Goal: Task Accomplishment & Management: Manage account settings

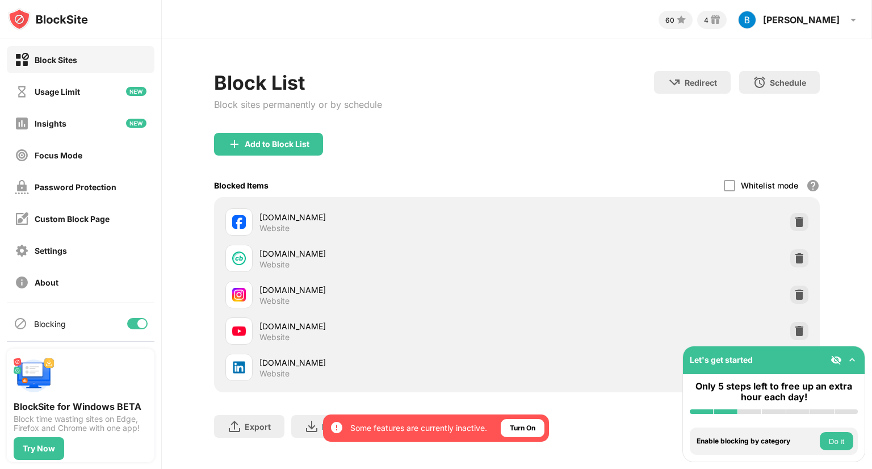
click at [794, 332] on img at bounding box center [799, 330] width 11 height 11
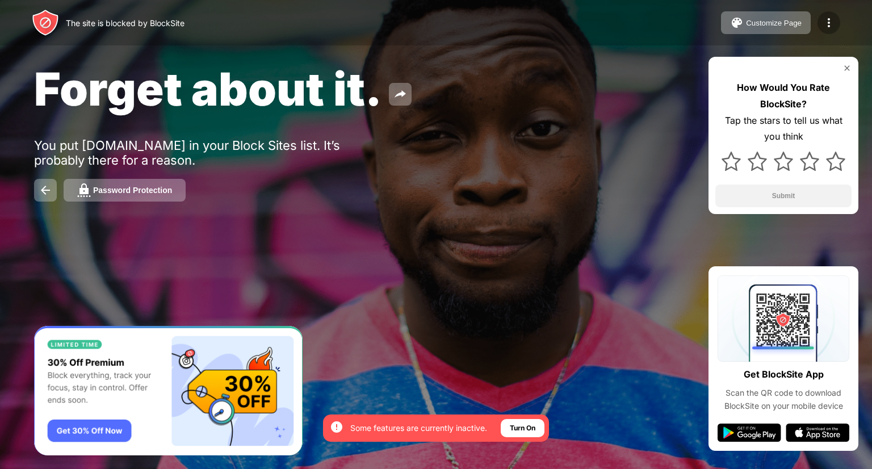
click at [830, 19] on img at bounding box center [829, 23] width 14 height 14
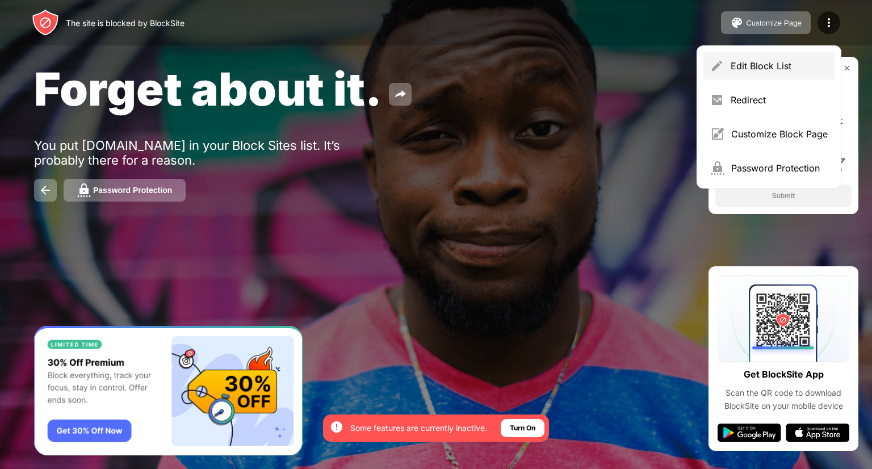
click at [780, 58] on div "Edit Block List" at bounding box center [768, 65] width 131 height 27
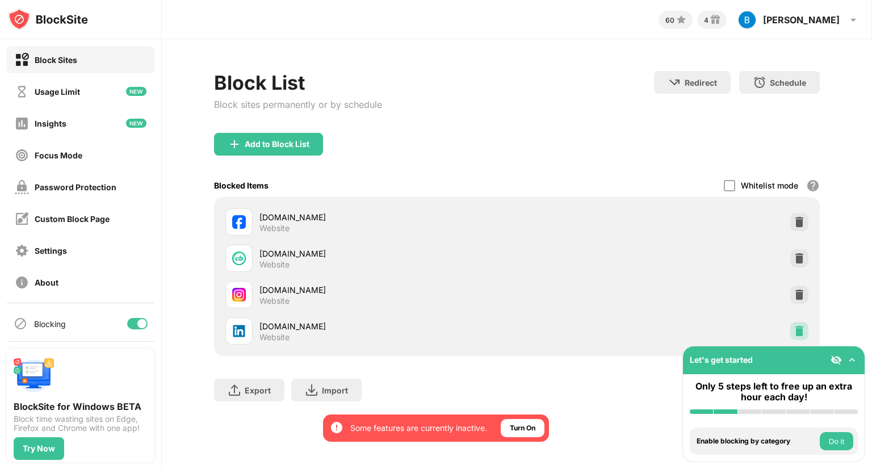
click at [794, 332] on img at bounding box center [799, 330] width 11 height 11
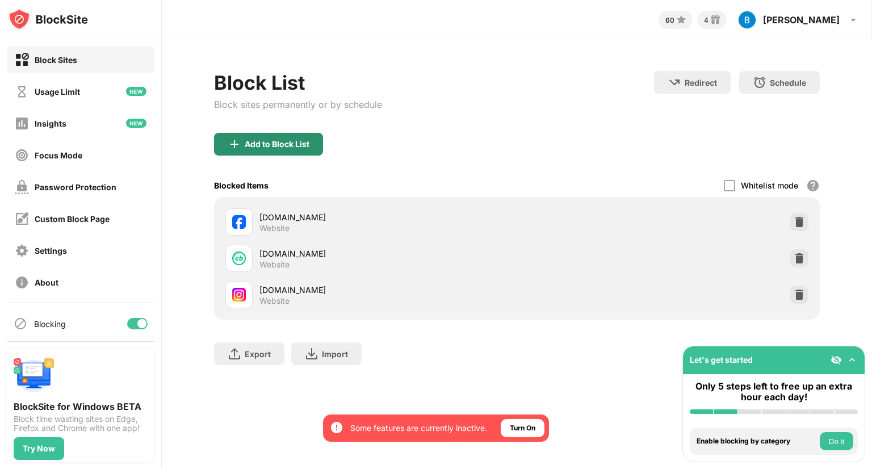
click at [261, 140] on div "Add to Block List" at bounding box center [277, 144] width 65 height 9
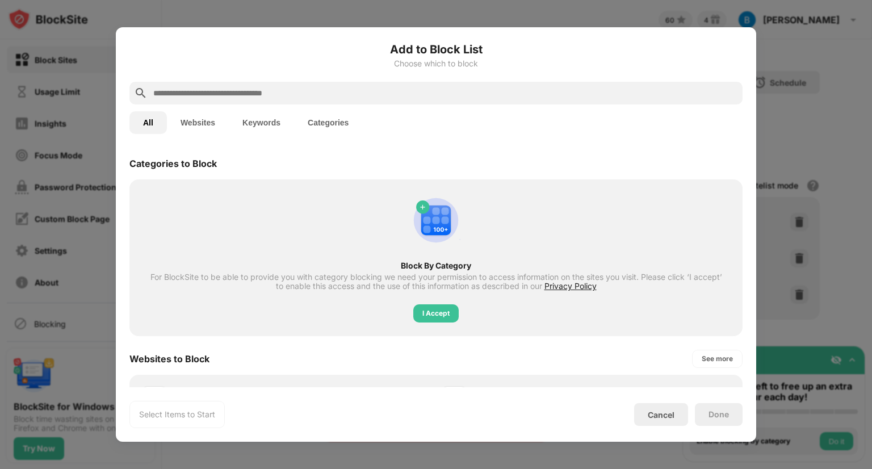
click at [288, 85] on div at bounding box center [435, 93] width 613 height 23
click at [279, 98] on input "text" at bounding box center [445, 93] width 586 height 14
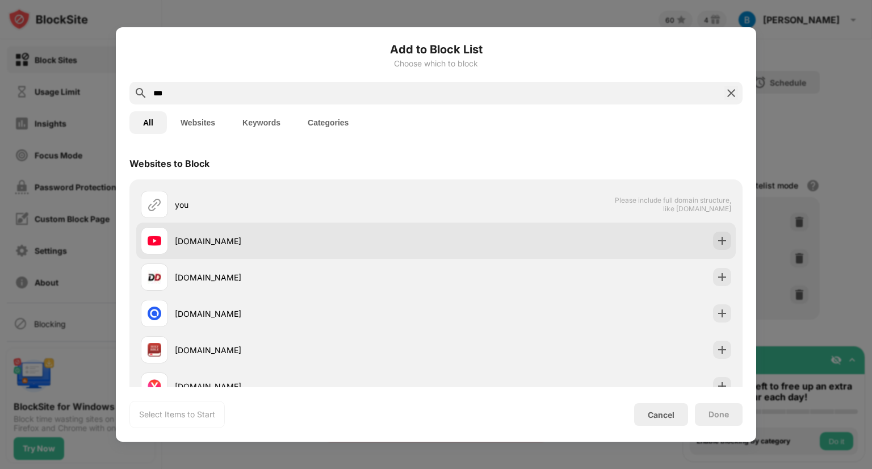
type input "***"
click at [238, 245] on div "youtube.com" at bounding box center [305, 241] width 261 height 12
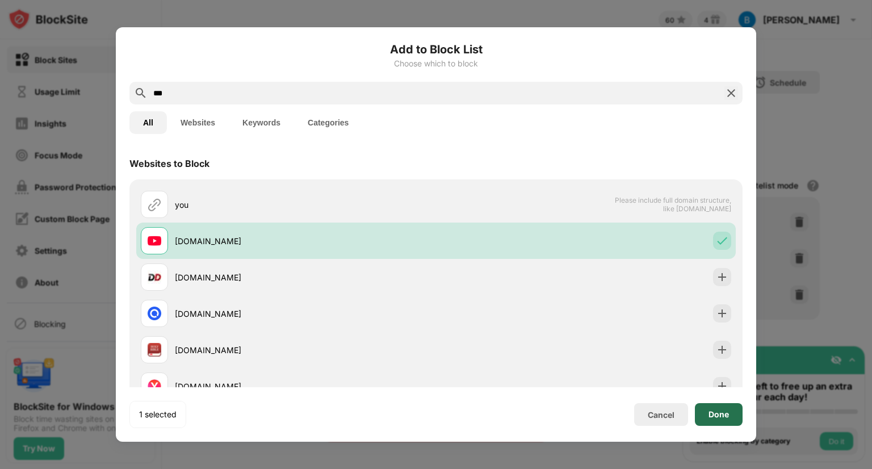
click at [718, 418] on div "Done" at bounding box center [719, 414] width 20 height 9
